Goal: Task Accomplishment & Management: Manage account settings

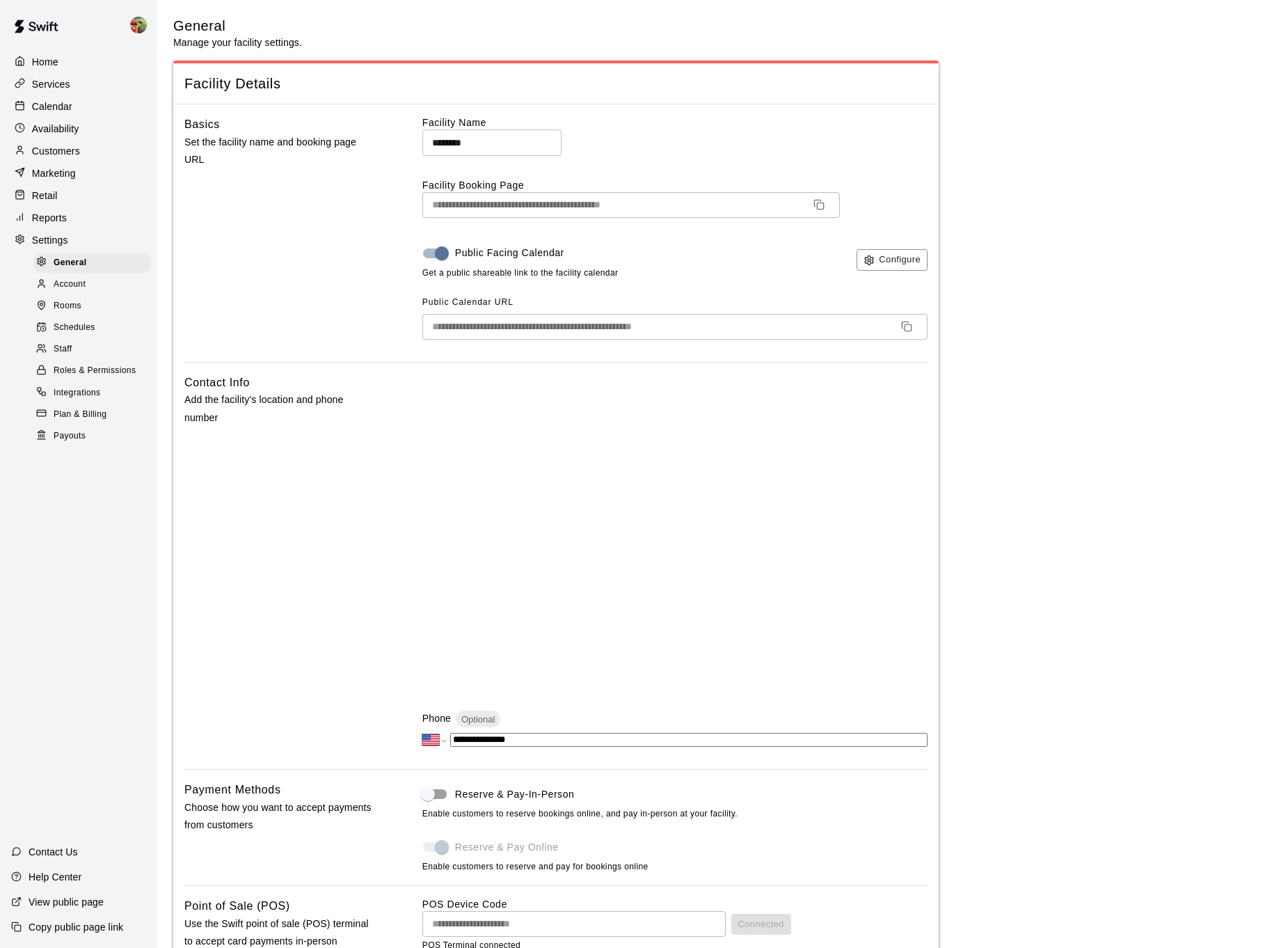
select select "**"
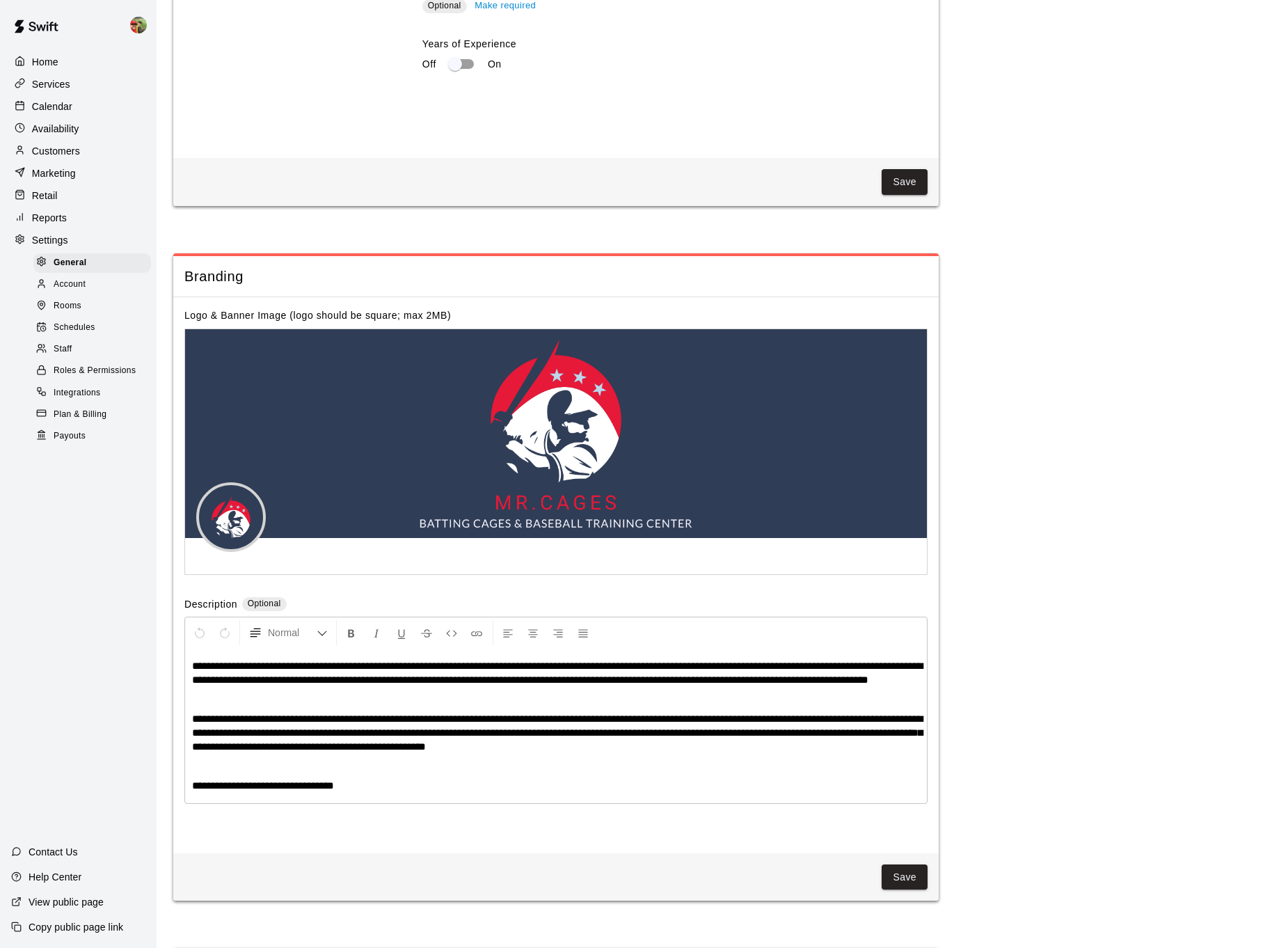
click at [76, 108] on div "Calendar" at bounding box center [79, 106] width 134 height 21
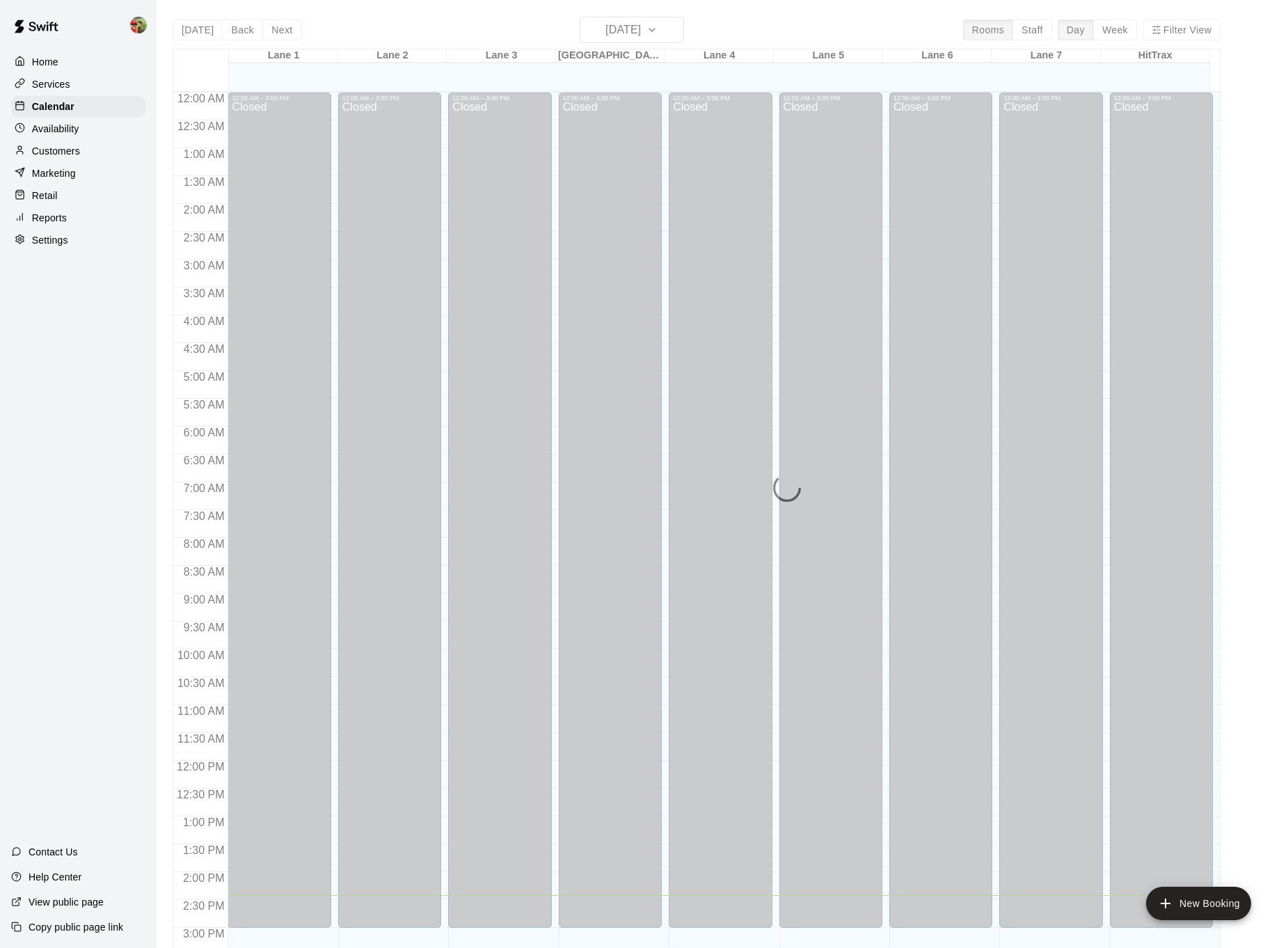
scroll to position [423, 0]
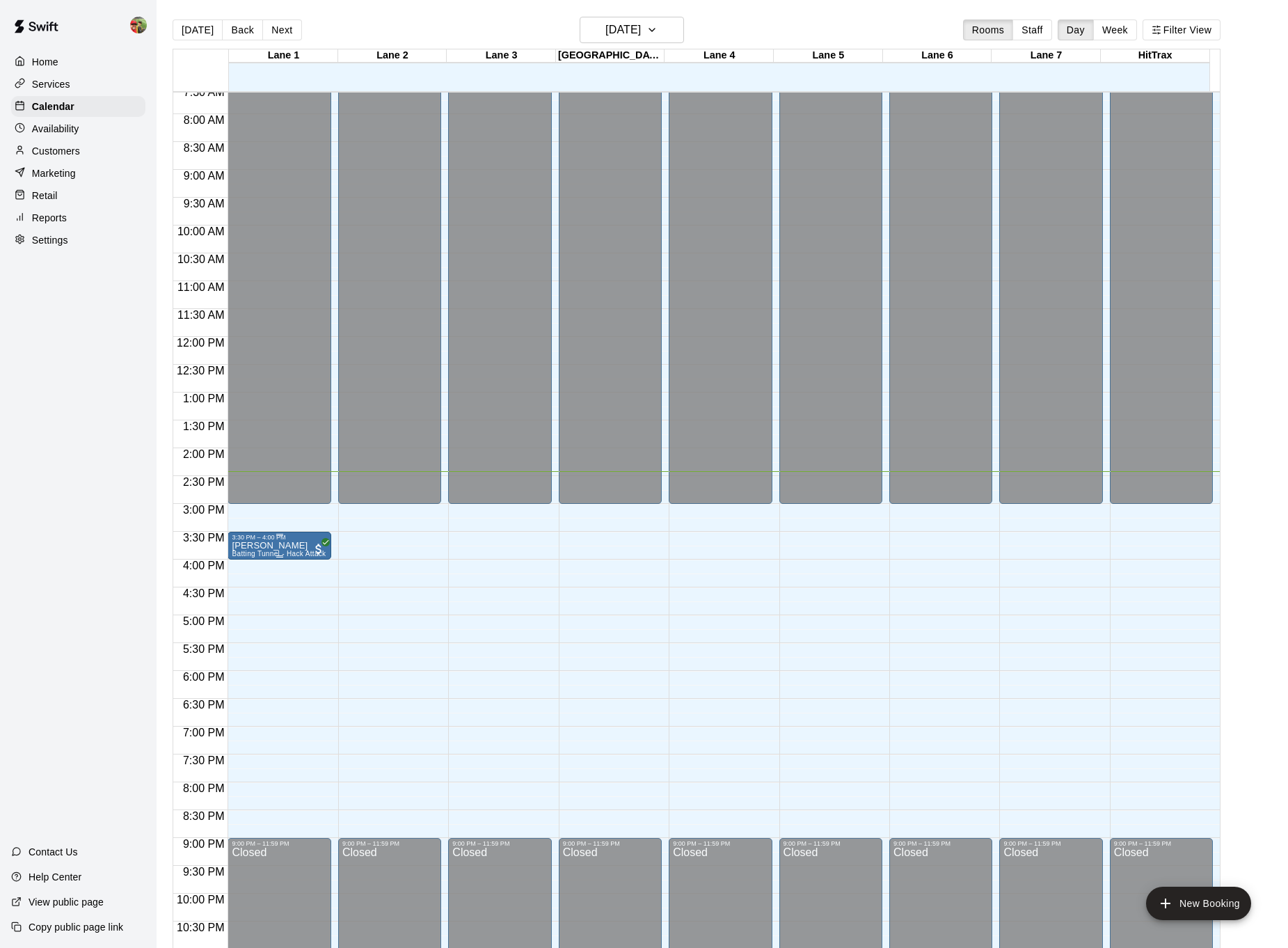
click at [247, 541] on div "3:30 PM – 4:00 PM" at bounding box center [279, 536] width 95 height 7
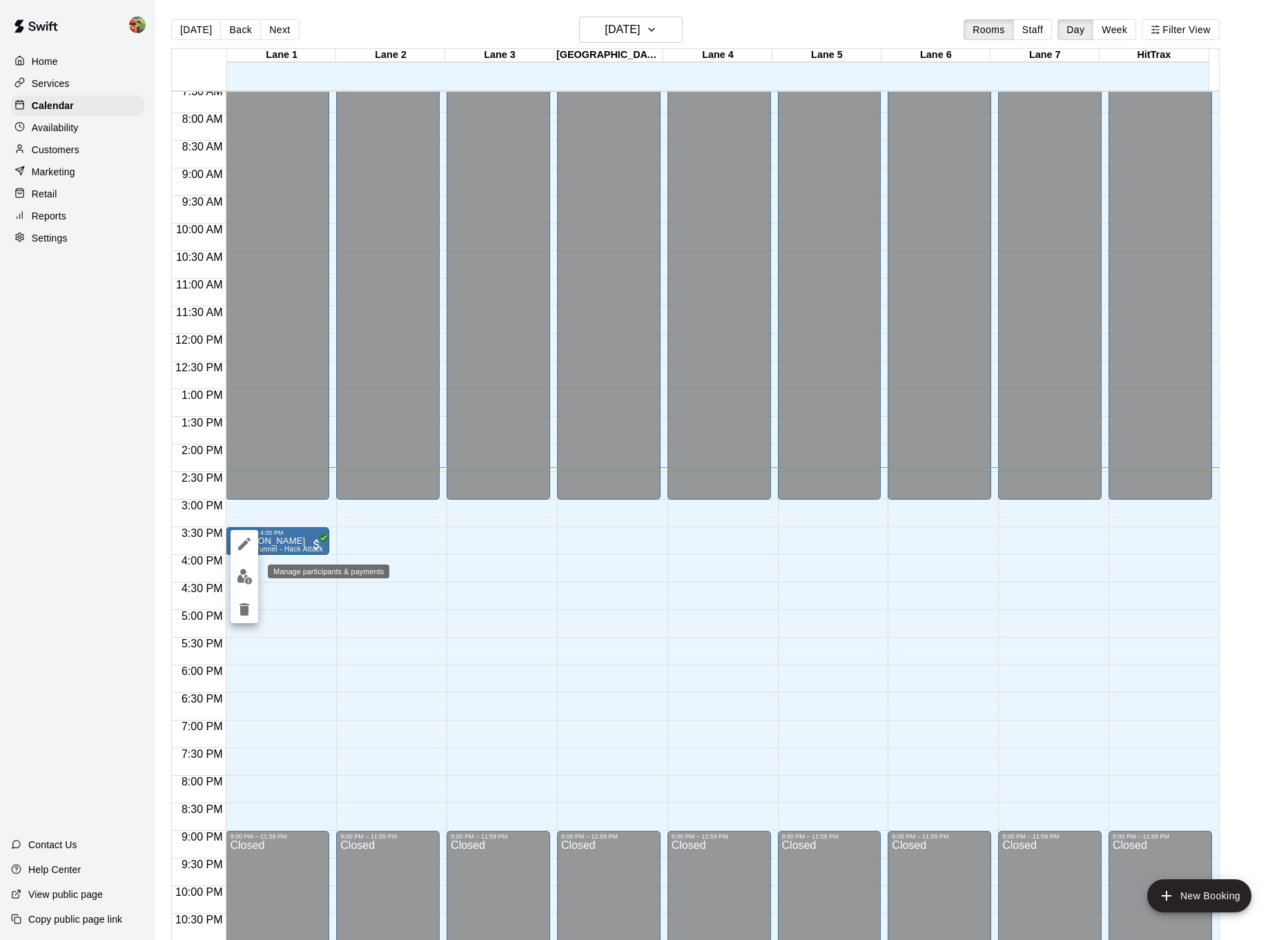
click at [243, 573] on img "edit" at bounding box center [244, 576] width 16 height 16
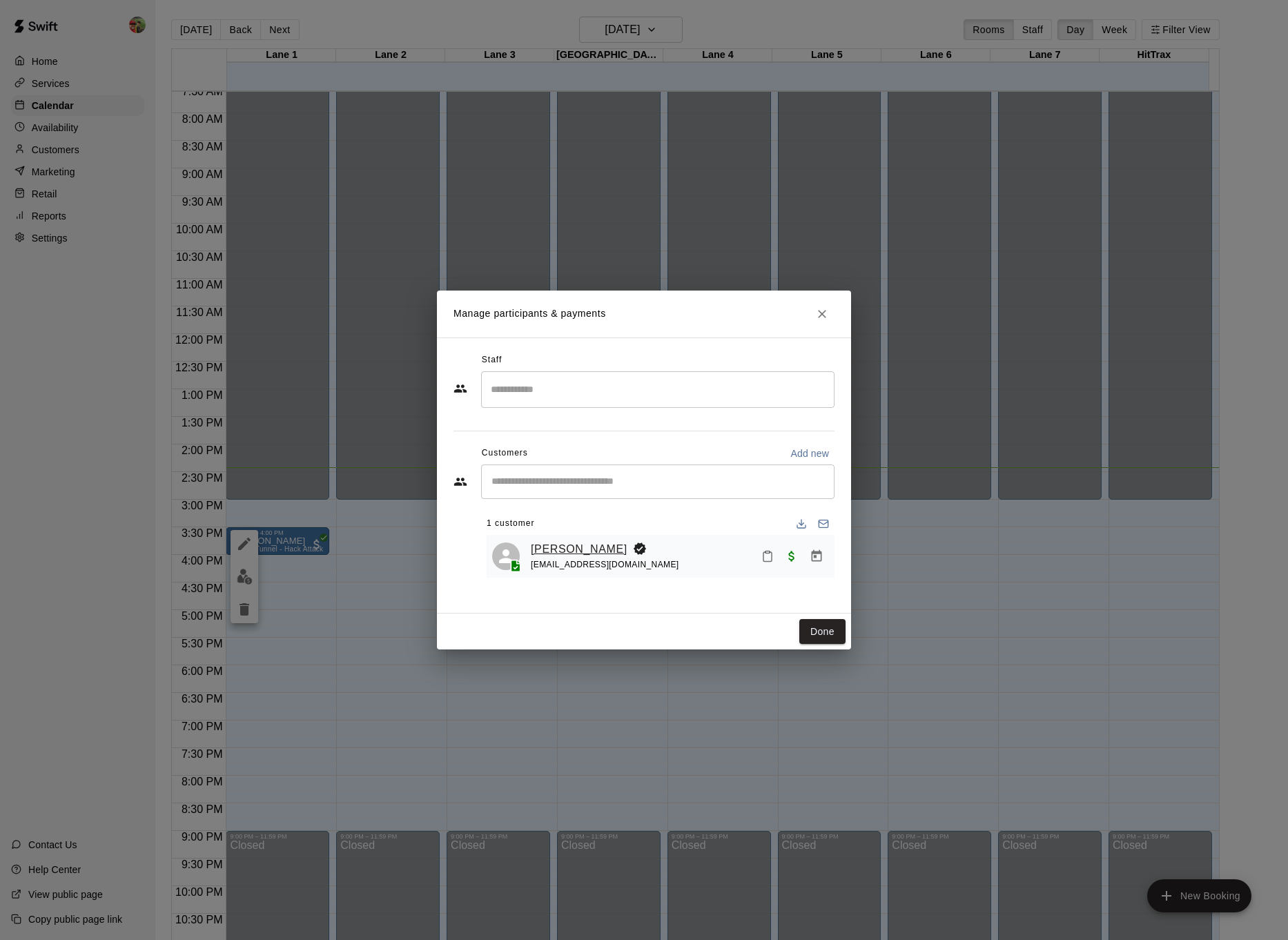
click at [564, 543] on link "[PERSON_NAME]" at bounding box center [579, 549] width 97 height 18
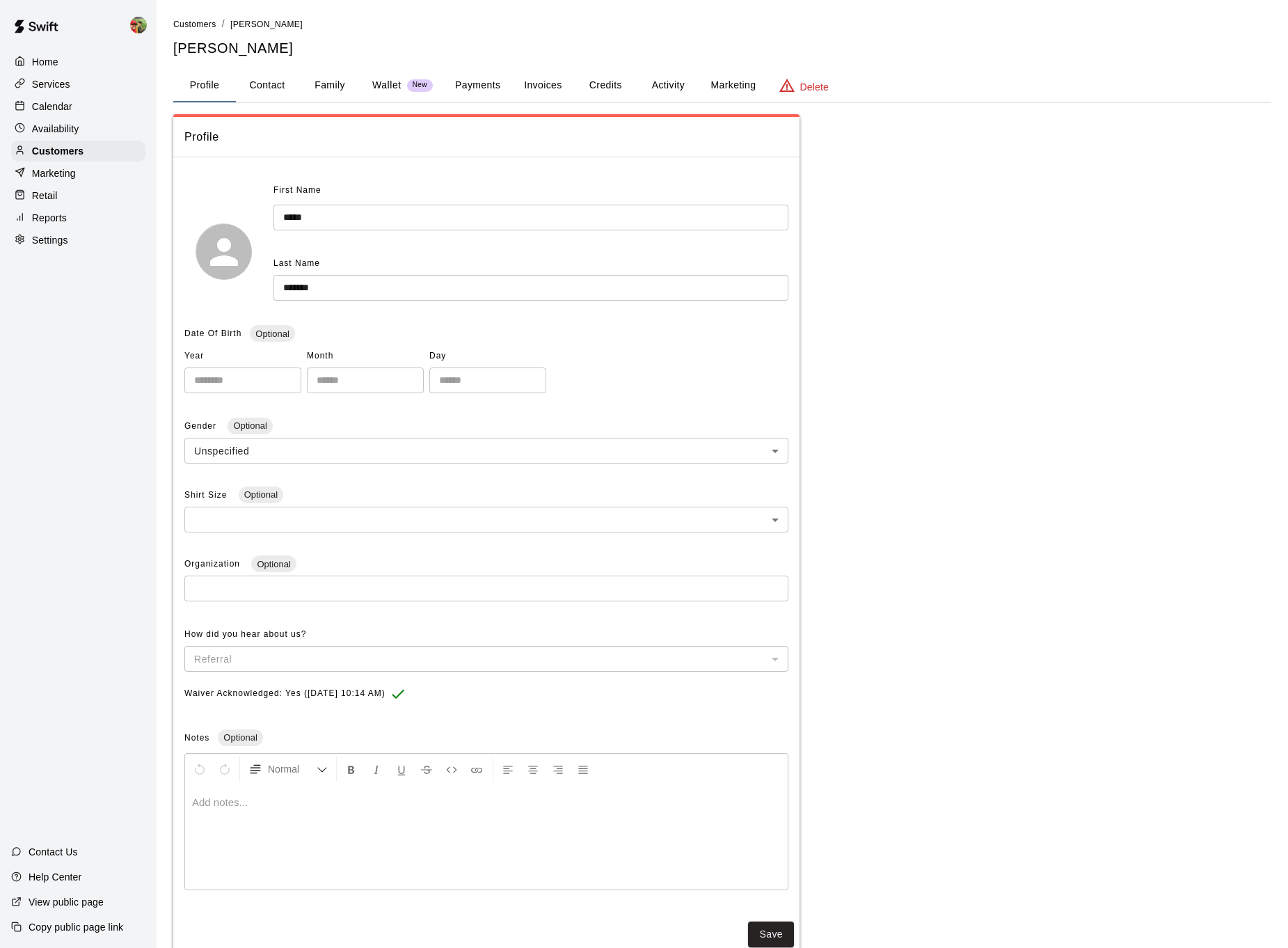
click at [660, 78] on button "Activity" at bounding box center [667, 85] width 62 height 34
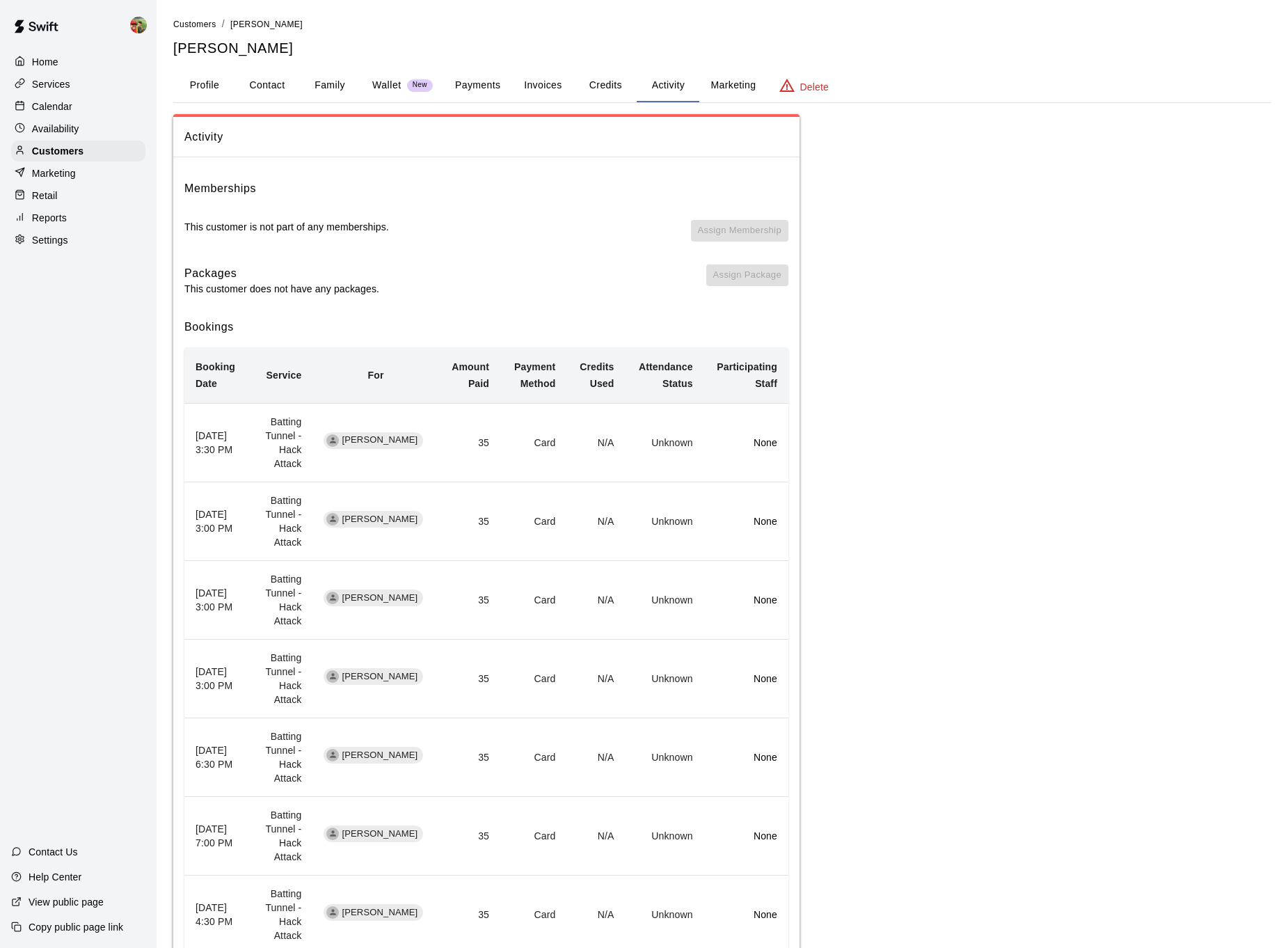
drag, startPoint x: 371, startPoint y: 435, endPoint x: 434, endPoint y: 438, distance: 63.1
click at [434, 438] on td "[PERSON_NAME]" at bounding box center [374, 442] width 125 height 79
copy span "[PERSON_NAME]"
click at [51, 106] on p "Calendar" at bounding box center [52, 106] width 40 height 14
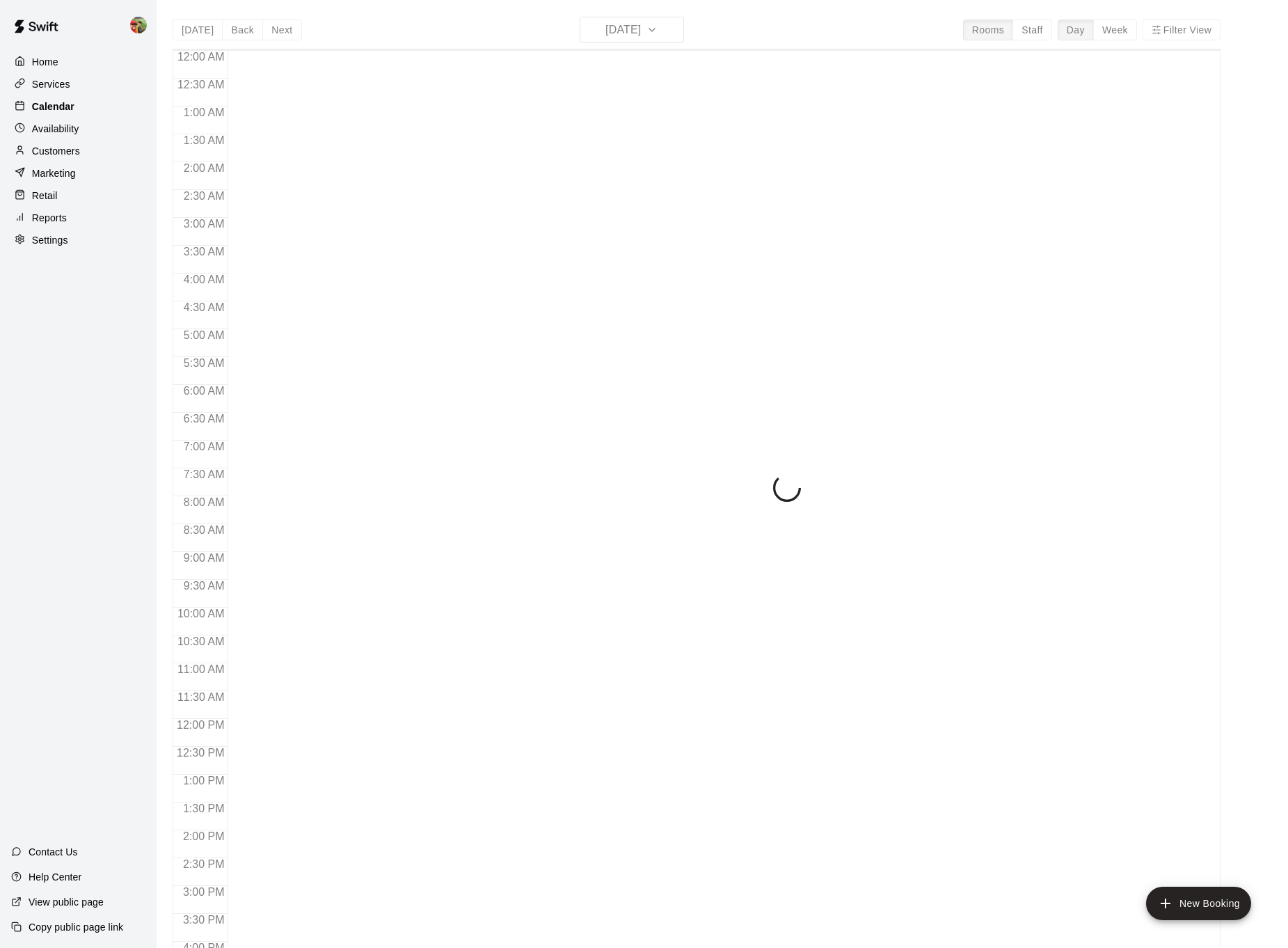
scroll to position [423, 0]
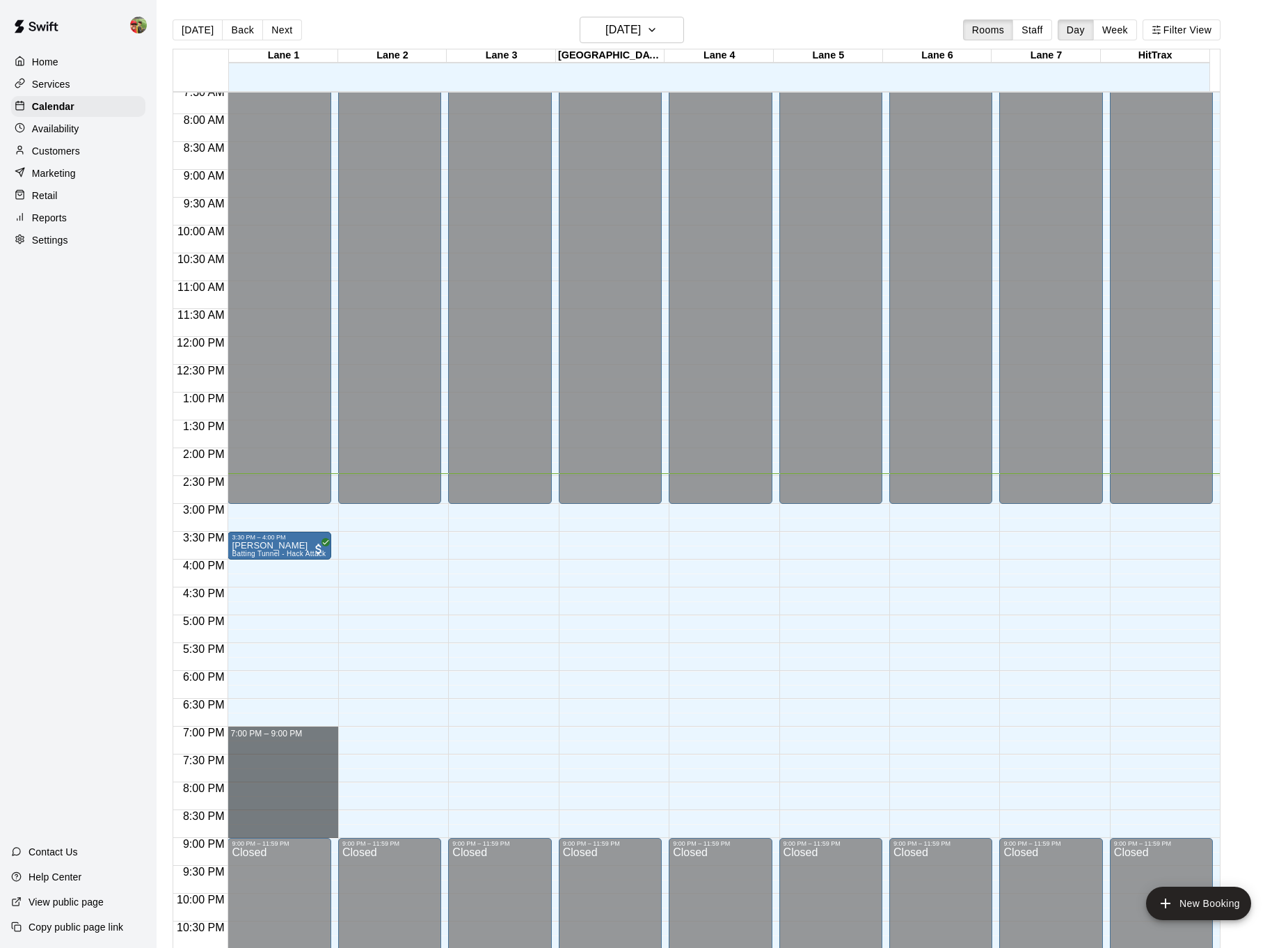
drag, startPoint x: 256, startPoint y: 729, endPoint x: 249, endPoint y: 836, distance: 107.2
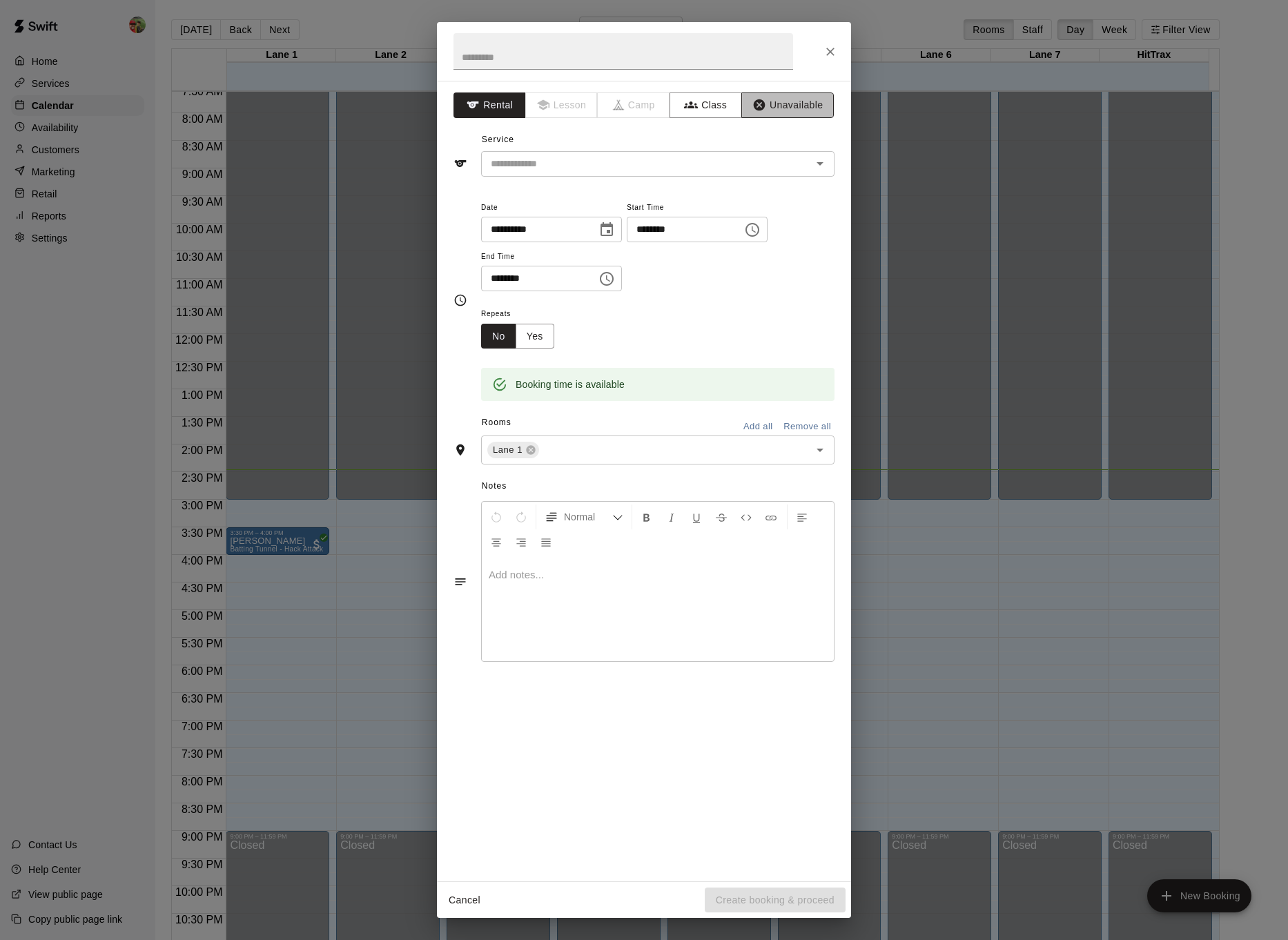
click at [783, 104] on button "Unavailable" at bounding box center [786, 104] width 92 height 26
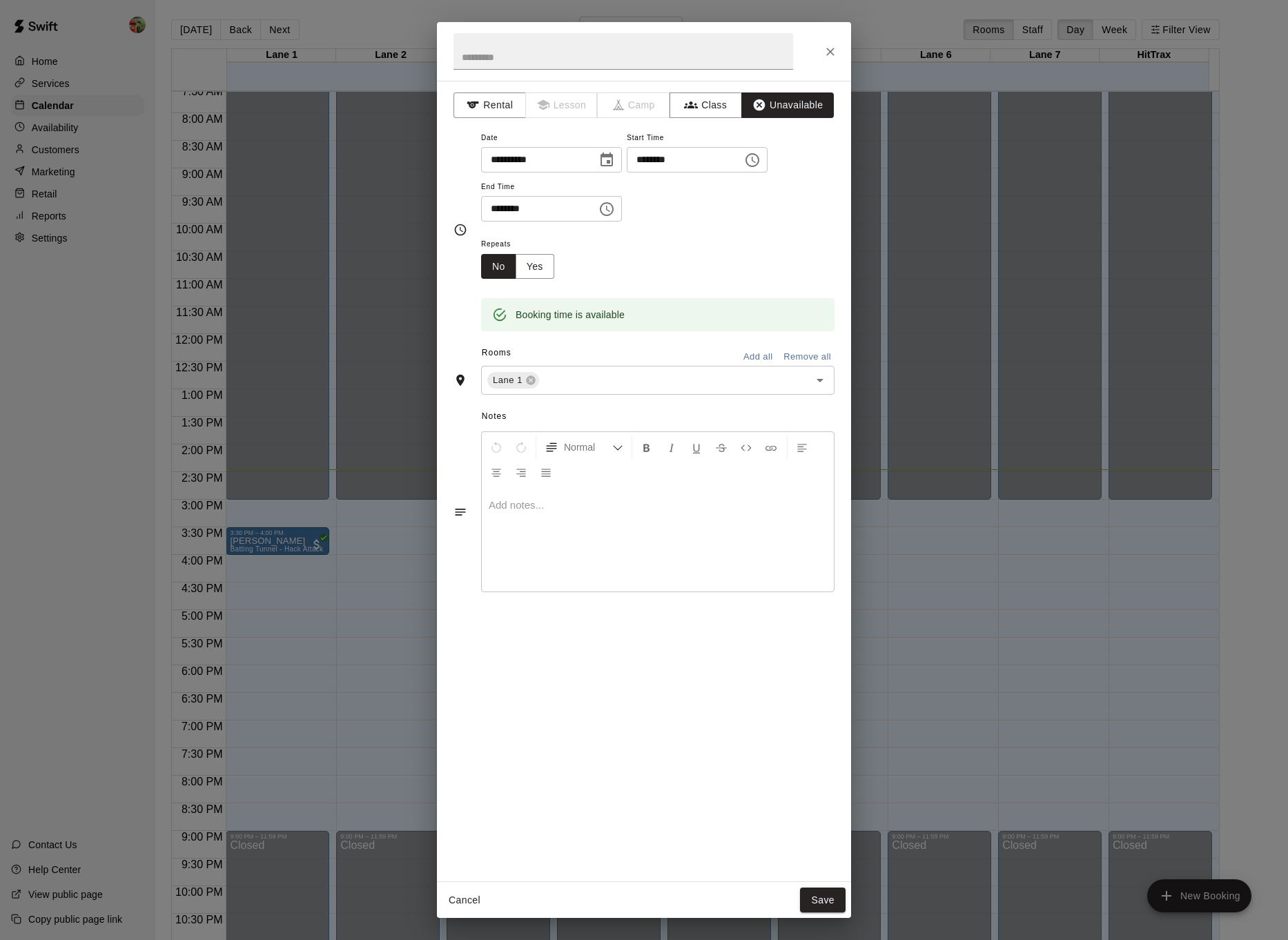
click at [757, 356] on button "Add all" at bounding box center [757, 357] width 44 height 22
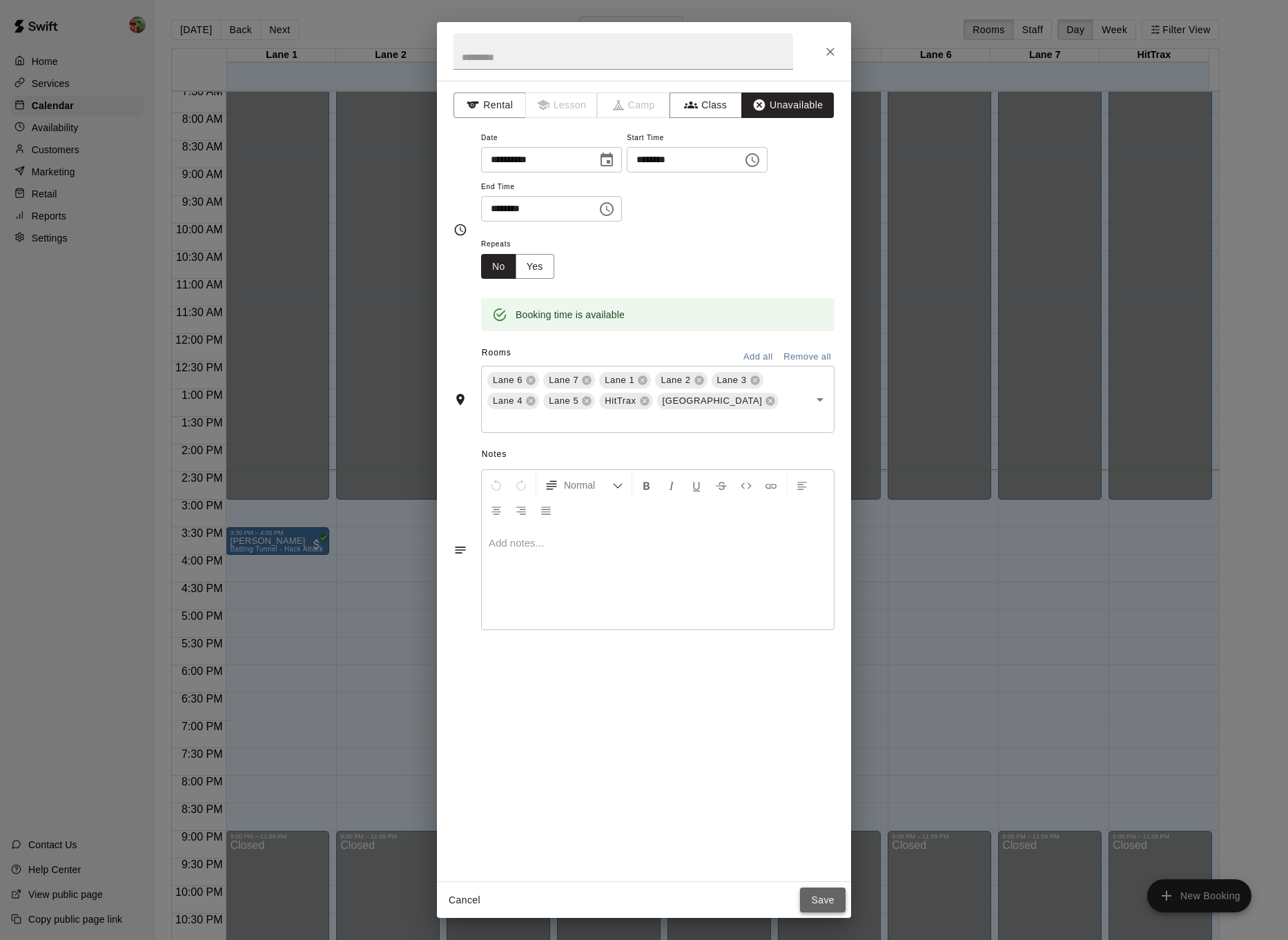
click at [824, 898] on button "Save" at bounding box center [823, 899] width 46 height 26
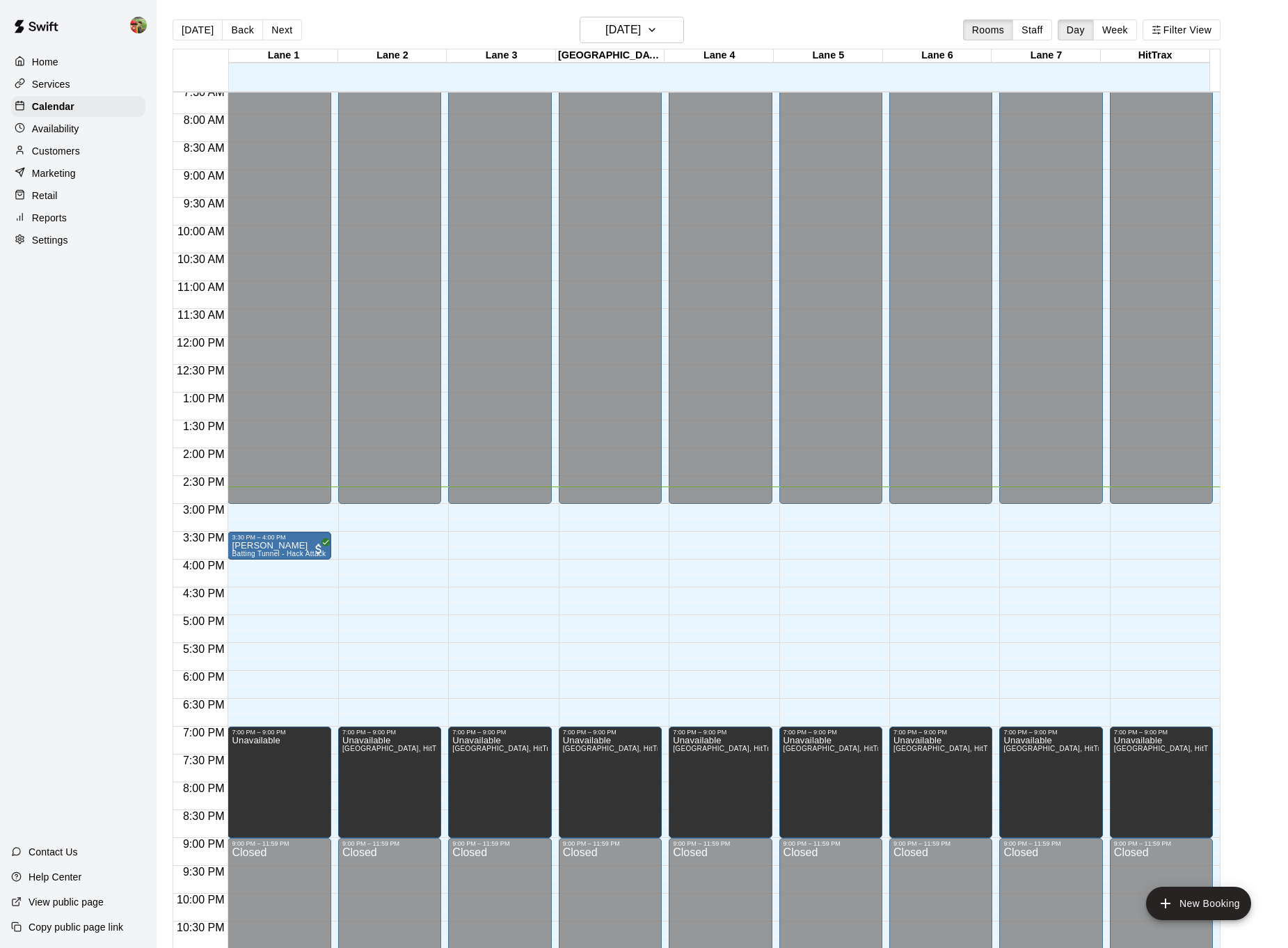
scroll to position [433, 0]
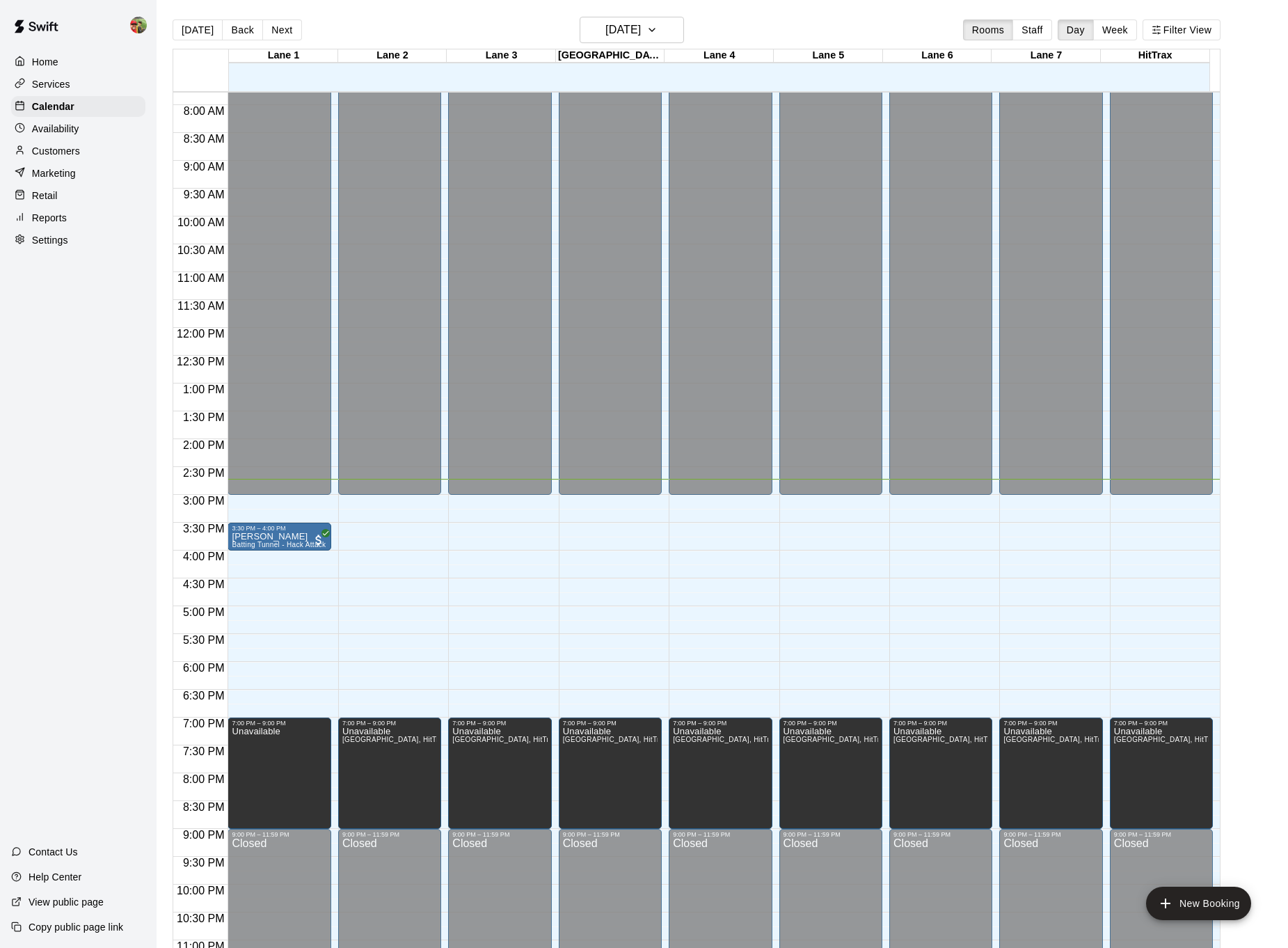
click at [37, 509] on div "Home Services Calendar Availability Customers Marketing Retail Reports Settings…" at bounding box center [78, 474] width 156 height 948
